Goal: Navigation & Orientation: Go to known website

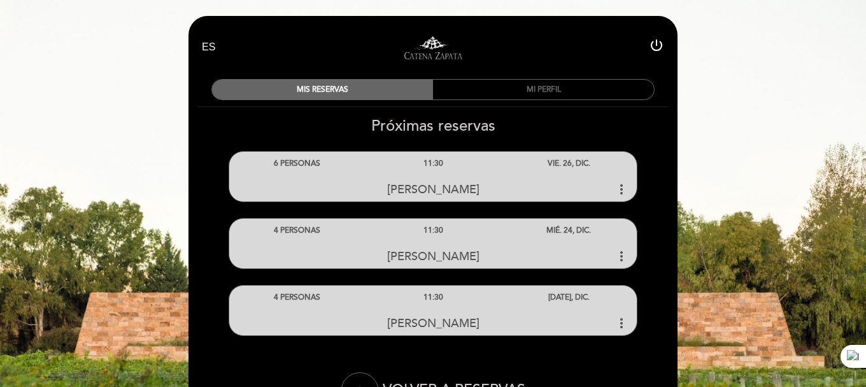
select select "es"
click at [660, 45] on icon "power_settings_new" at bounding box center [656, 45] width 15 height 15
select select "es"
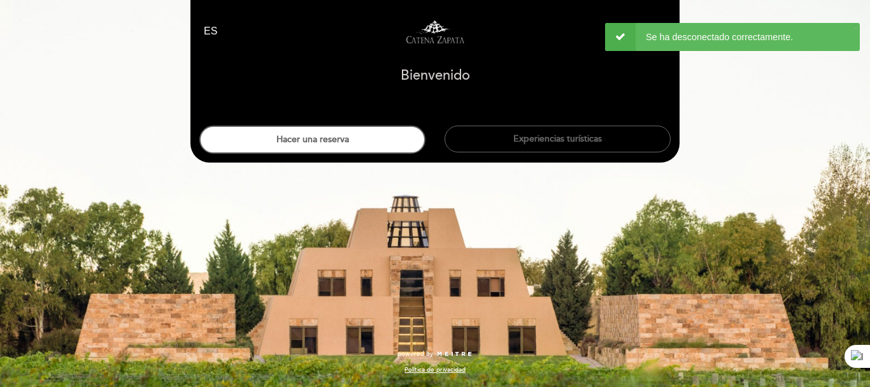
click at [607, 78] on div "Bienvenido [GEOGRAPHIC_DATA], Cambiar usuario" at bounding box center [434, 78] width 471 height 33
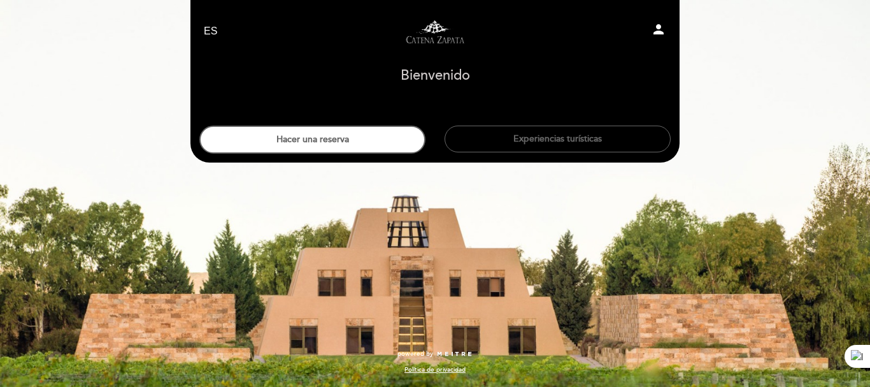
click at [660, 29] on icon "person" at bounding box center [658, 29] width 15 height 15
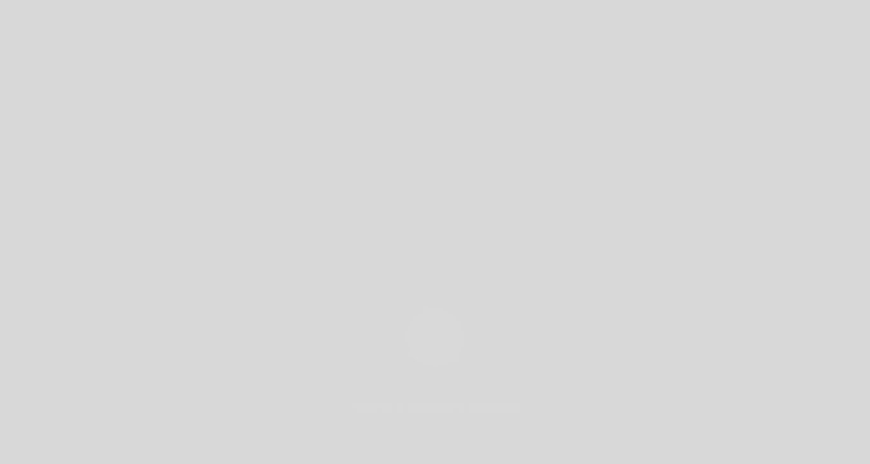
select select "es"
